Goal: Complete application form: Complete application form

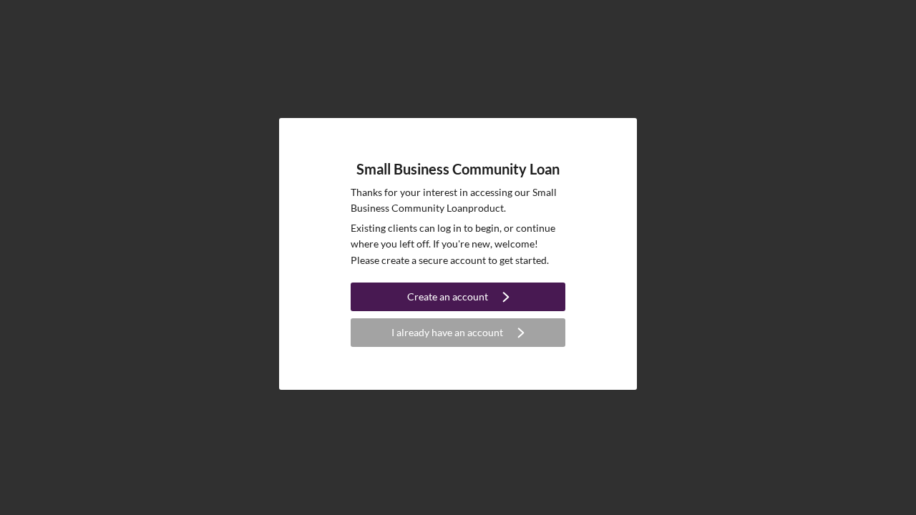
click at [462, 293] on div "Create an account" at bounding box center [447, 297] width 81 height 29
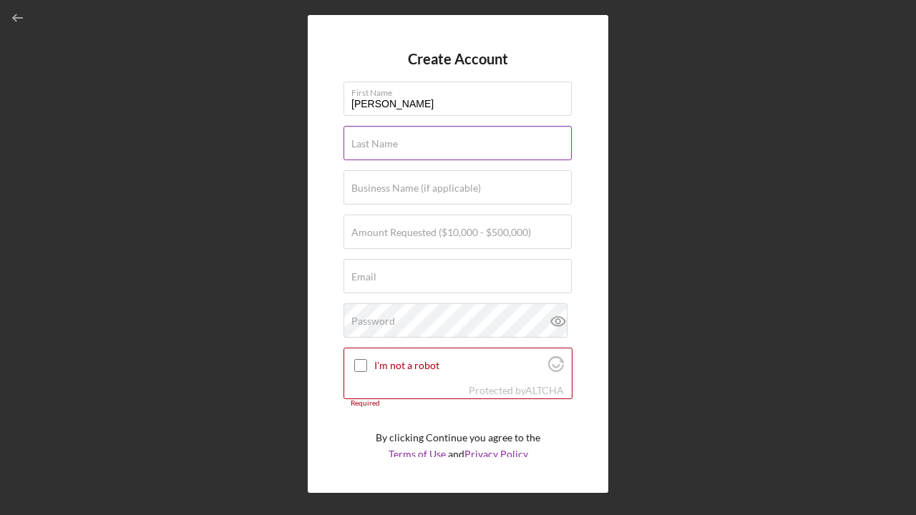
type input "[PERSON_NAME]"
type input "k"
type input "[PERSON_NAME]"
click at [358, 103] on input "[PERSON_NAME]" at bounding box center [457, 99] width 228 height 34
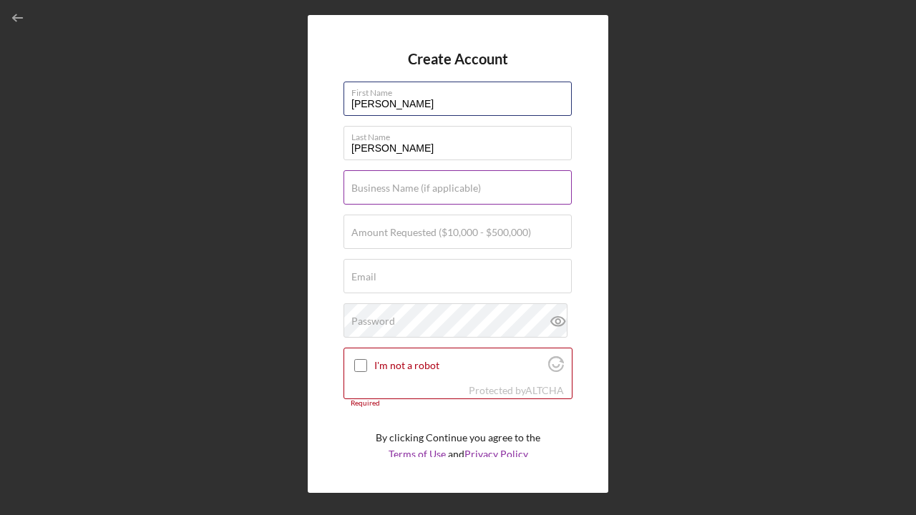
type input "[PERSON_NAME]"
click at [410, 196] on input "Medex" at bounding box center [457, 187] width 228 height 34
click at [410, 196] on input "[MEDICAL_DATA]" at bounding box center [457, 187] width 228 height 34
type input "Medex Laboratory"
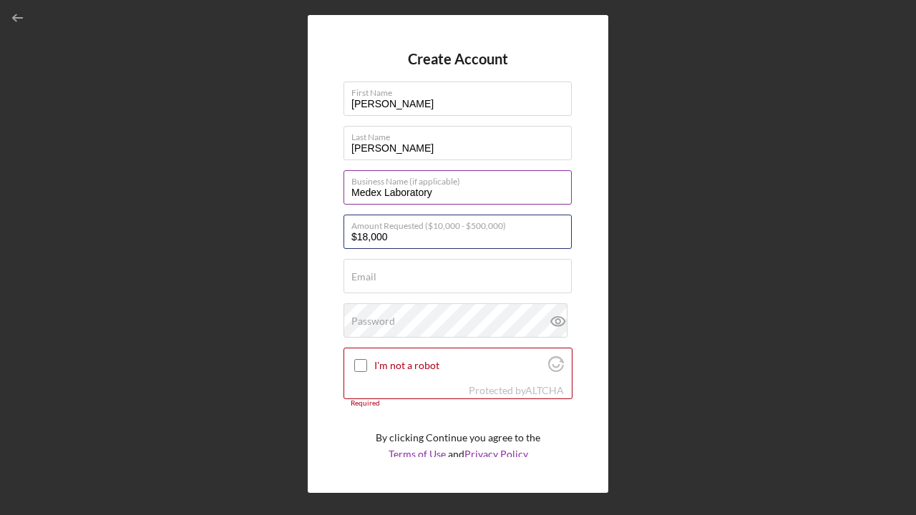
type input "$180,000"
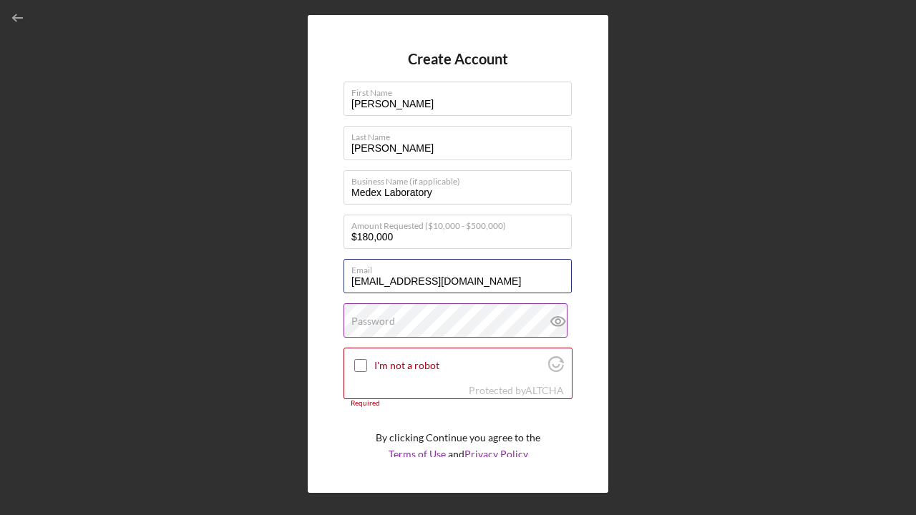
type input "[EMAIL_ADDRESS][DOMAIN_NAME]"
click at [393, 318] on label "Password" at bounding box center [373, 320] width 44 height 11
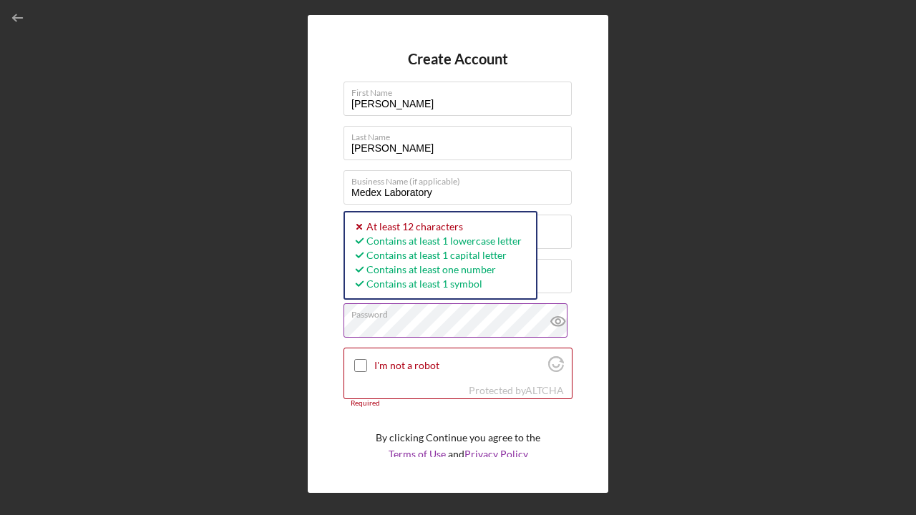
click at [554, 323] on icon at bounding box center [558, 321] width 36 height 36
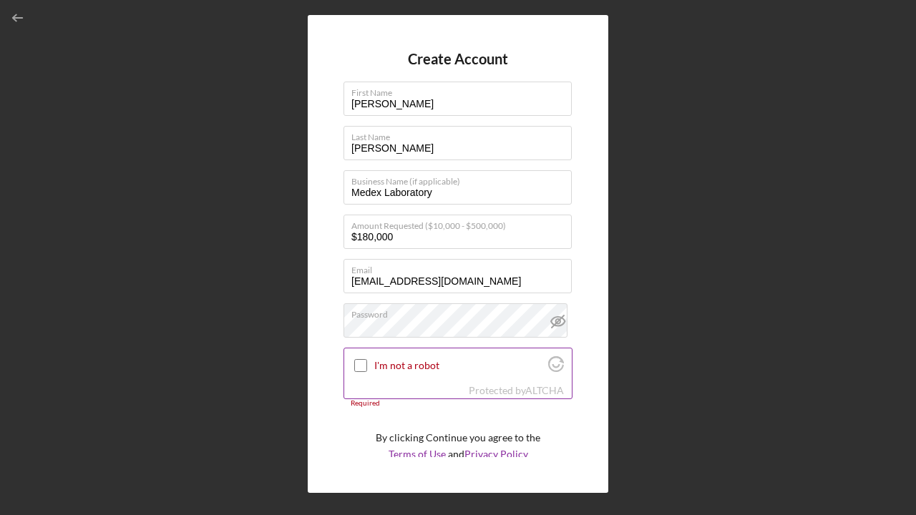
click at [363, 363] on input "I'm not a robot" at bounding box center [360, 365] width 13 height 13
click at [363, 363] on icon at bounding box center [360, 365] width 23 height 23
checkbox input "true"
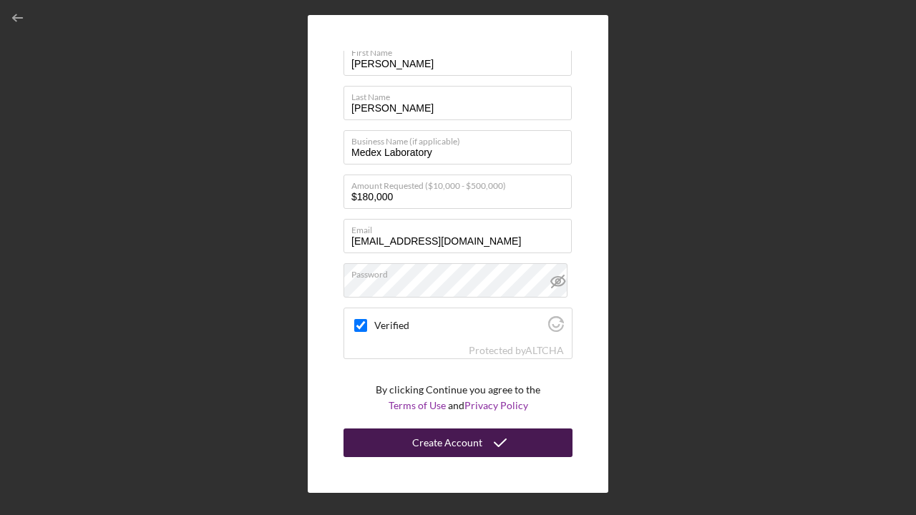
scroll to position [39, 0]
click at [420, 438] on div "Create Account" at bounding box center [447, 443] width 70 height 29
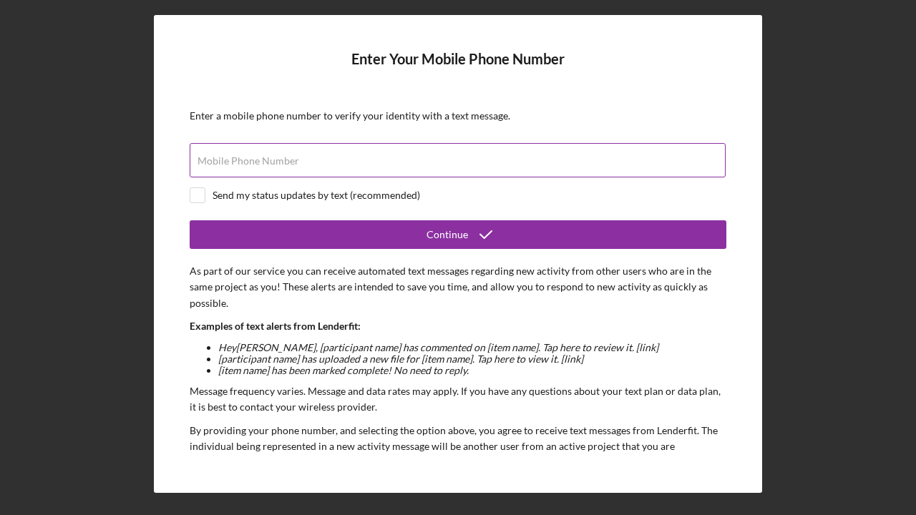
click at [245, 156] on label "Mobile Phone Number" at bounding box center [248, 160] width 102 height 11
click at [245, 156] on input "Mobile Phone Number" at bounding box center [458, 160] width 536 height 34
type input "[PHONE_NUMBER]"
click at [197, 196] on input "checkbox" at bounding box center [197, 195] width 14 height 14
checkbox input "true"
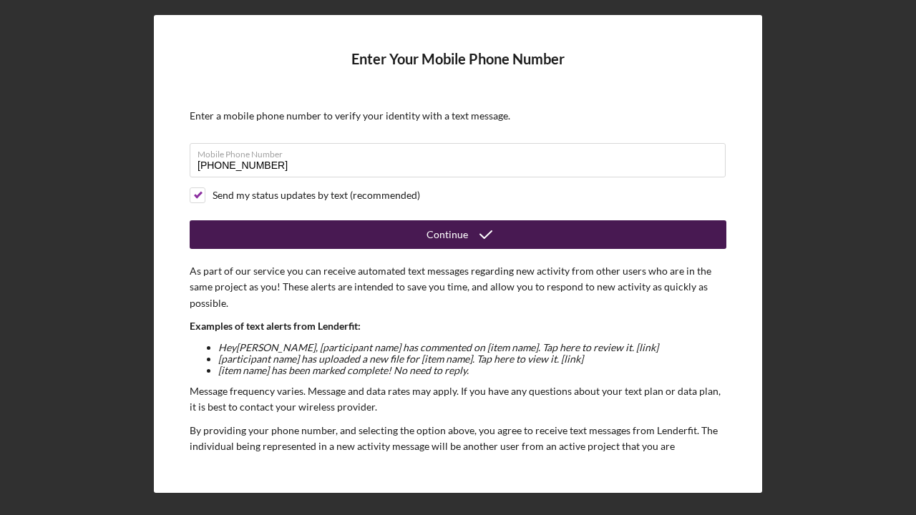
click at [316, 235] on button "Continue" at bounding box center [458, 234] width 536 height 29
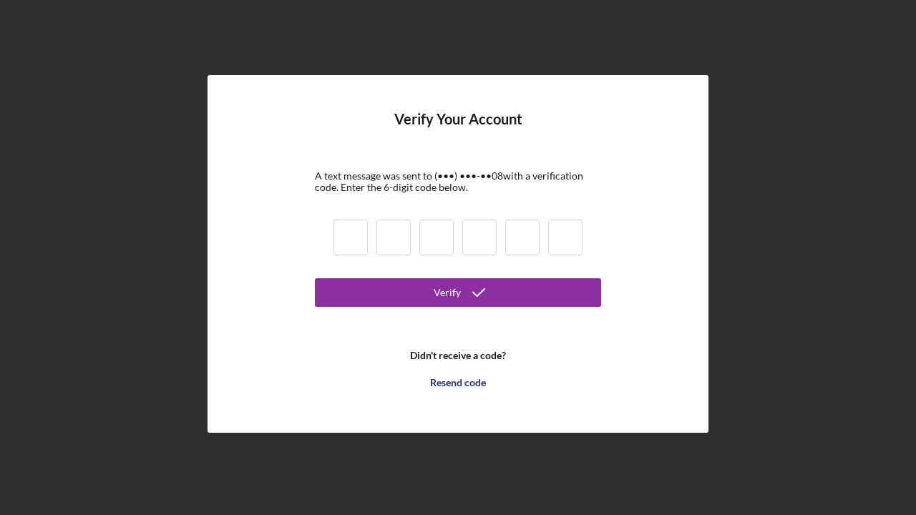
click at [349, 232] on input at bounding box center [350, 238] width 34 height 36
type input "9"
type input "6"
type input "0"
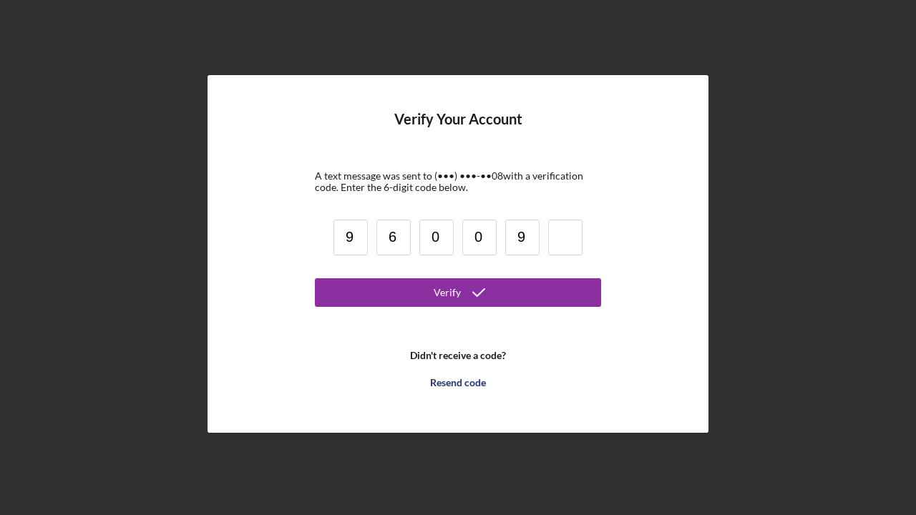
type input "9"
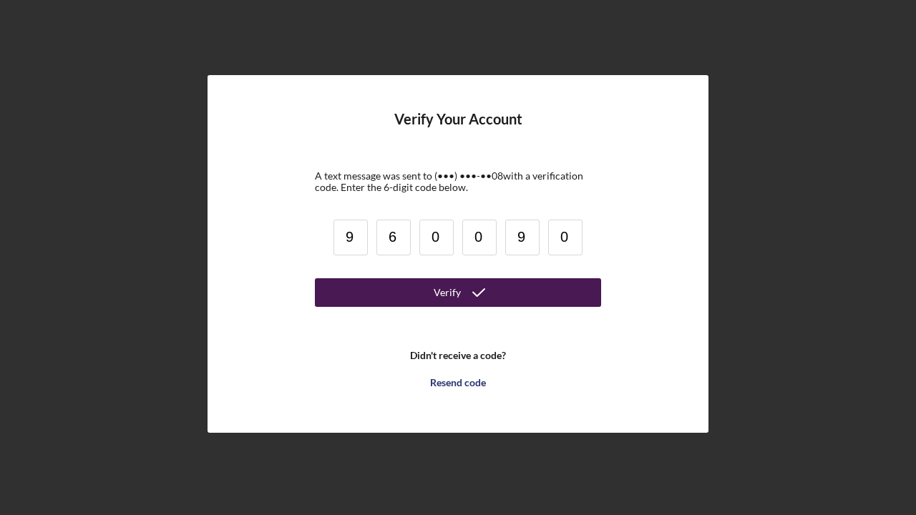
type input "0"
click at [411, 288] on button "Verify" at bounding box center [458, 292] width 286 height 29
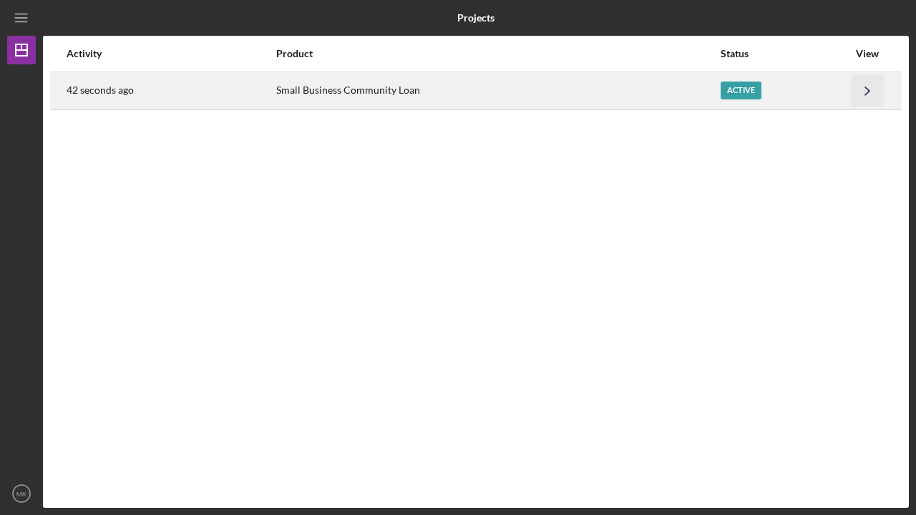
click at [862, 84] on icon "Icon/Navigate" at bounding box center [867, 90] width 32 height 32
